Goal: Transaction & Acquisition: Book appointment/travel/reservation

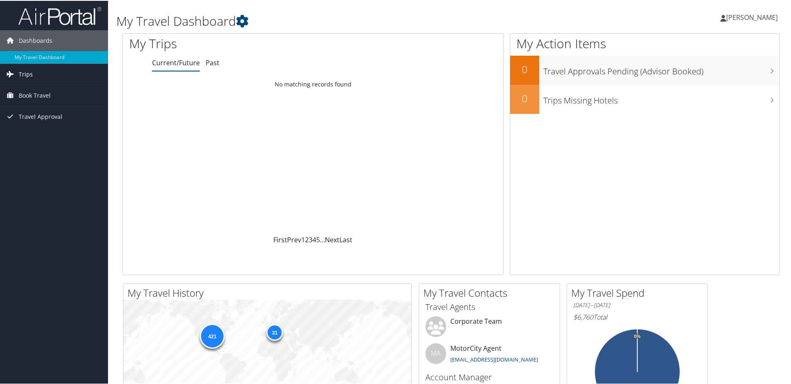
click at [34, 71] on link "Trips" at bounding box center [54, 73] width 108 height 21
click at [33, 128] on span "Book Travel" at bounding box center [35, 132] width 32 height 21
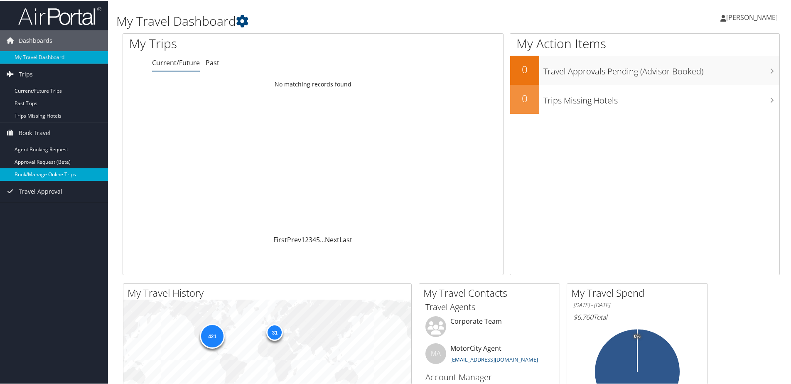
click at [39, 174] on link "Book/Manage Online Trips" at bounding box center [54, 173] width 108 height 12
